Goal: Task Accomplishment & Management: Use online tool/utility

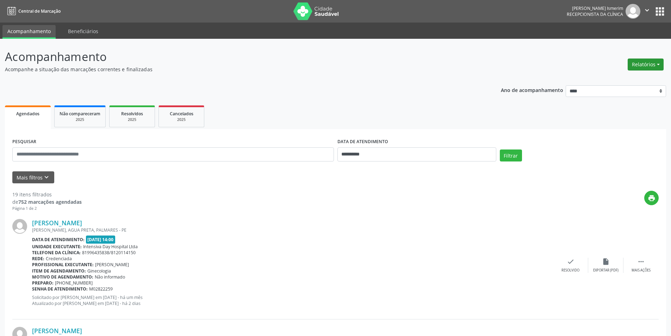
click at [634, 64] on button "Relatórios" at bounding box center [646, 64] width 36 height 12
click at [618, 81] on link "Agendamentos" at bounding box center [626, 80] width 76 height 10
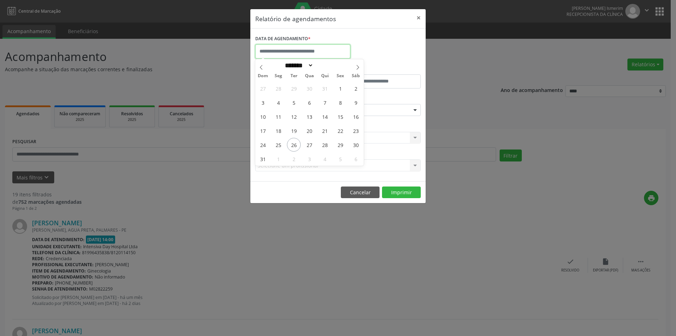
click at [322, 48] on input "text" at bounding box center [302, 51] width 95 height 14
click at [307, 143] on span "27" at bounding box center [310, 145] width 14 height 14
type input "**********"
click at [307, 143] on span "27" at bounding box center [310, 145] width 14 height 14
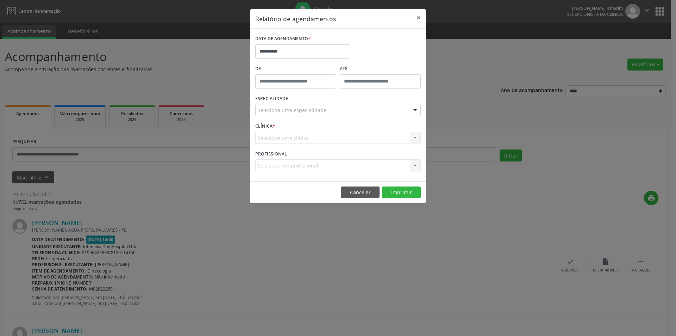
click at [343, 108] on div "Seleciona uma especialidade" at bounding box center [338, 110] width 166 height 12
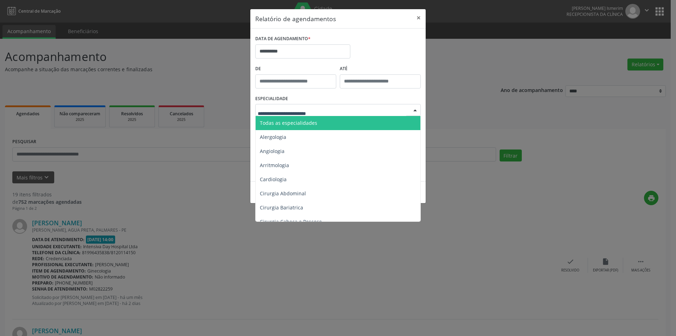
click at [337, 123] on span "Todas as especialidades" at bounding box center [339, 123] width 166 height 14
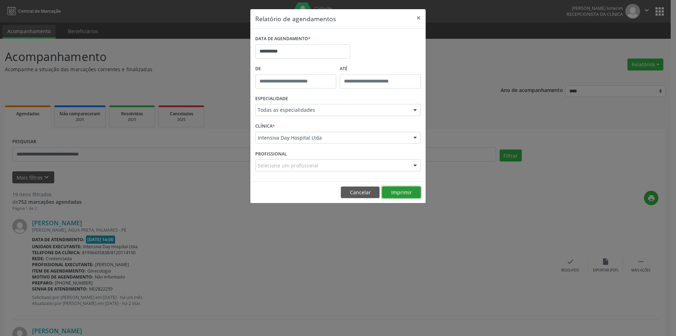
click at [400, 192] on button "Imprimir" at bounding box center [401, 192] width 39 height 12
